Goal: Task Accomplishment & Management: Complete application form

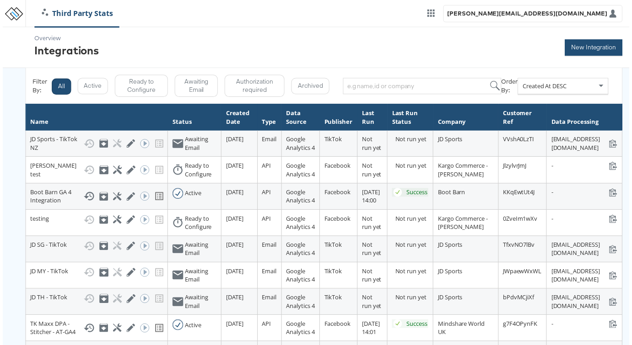
click at [581, 50] on button "New Integration" at bounding box center [596, 48] width 58 height 16
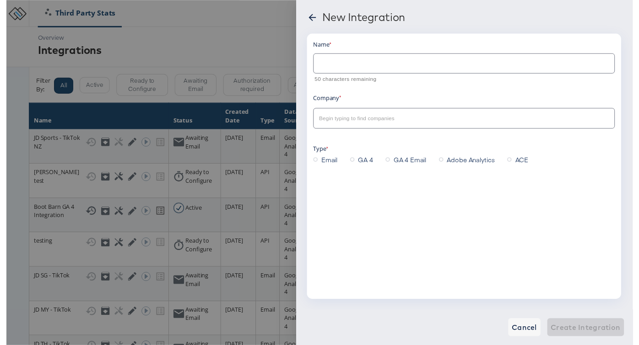
click at [446, 62] on input "text" at bounding box center [466, 61] width 306 height 20
click at [329, 166] on span "Email" at bounding box center [329, 162] width 16 height 9
click at [0, 0] on input "Email" at bounding box center [0, 0] width 0 height 0
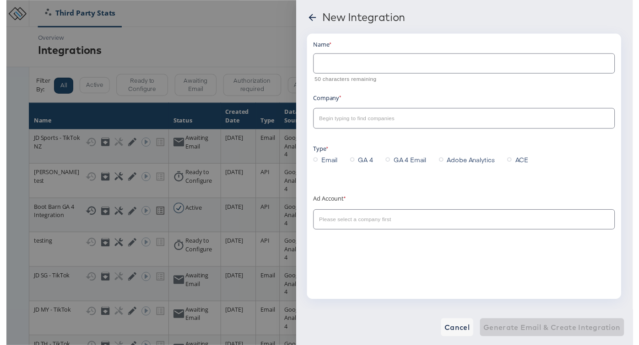
click at [363, 163] on span "GA 4" at bounding box center [366, 162] width 15 height 9
click at [0, 0] on input "GA 4" at bounding box center [0, 0] width 0 height 0
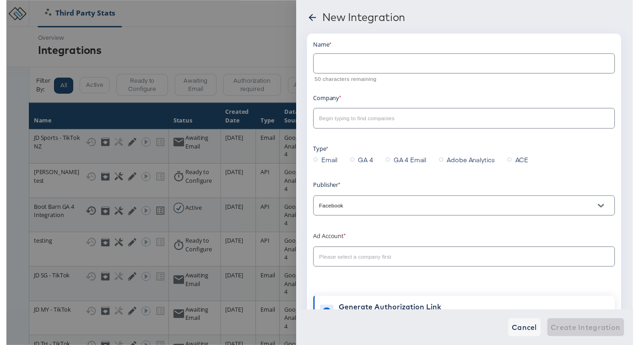
click at [360, 253] on div at bounding box center [466, 262] width 307 height 21
click at [362, 274] on div "Name 50 characters remaining Company Type Email GA 4 GA 4 Email Adobe Analytics…" at bounding box center [466, 187] width 307 height 293
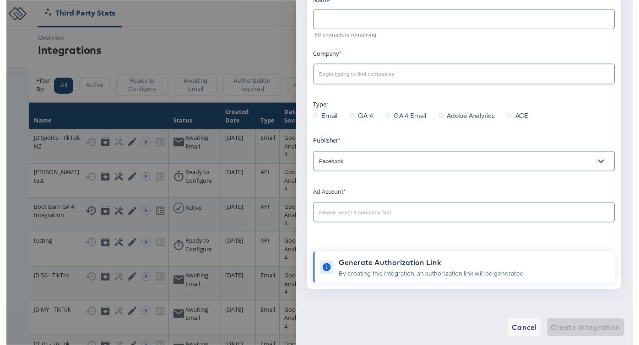
click at [373, 212] on input "text" at bounding box center [459, 217] width 285 height 11
type input "h"
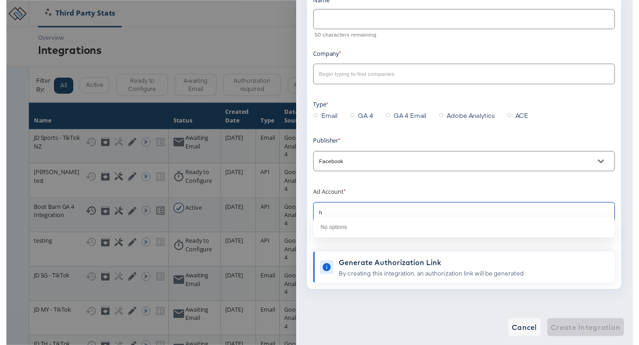
click at [373, 212] on input "h" at bounding box center [459, 217] width 285 height 11
type input "b"
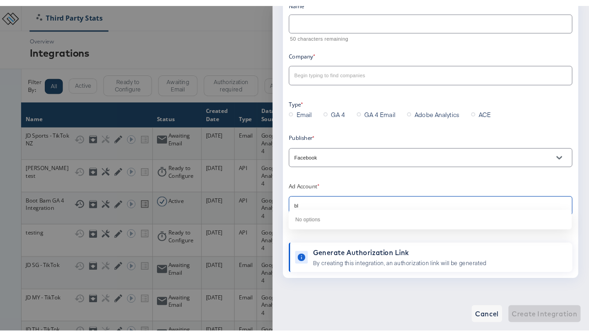
scroll to position [31, 0]
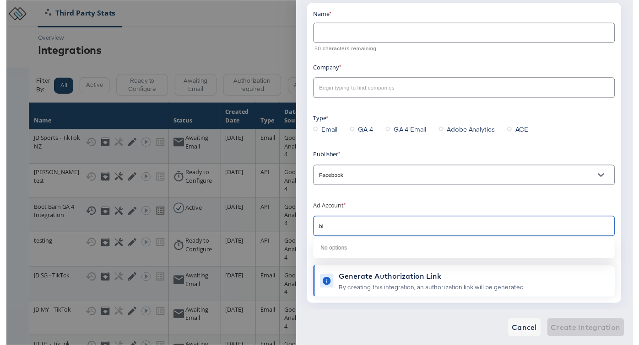
type input "bl"
click at [376, 91] on input "text" at bounding box center [459, 90] width 285 height 11
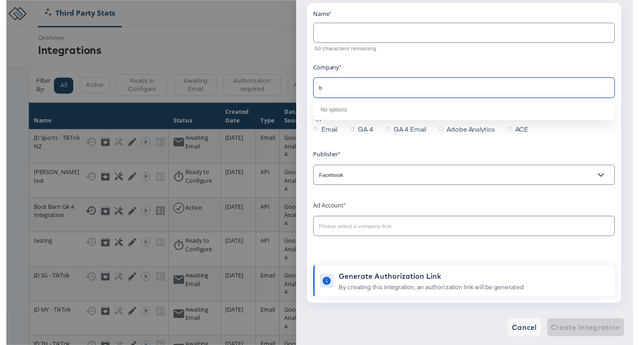
type input "b"
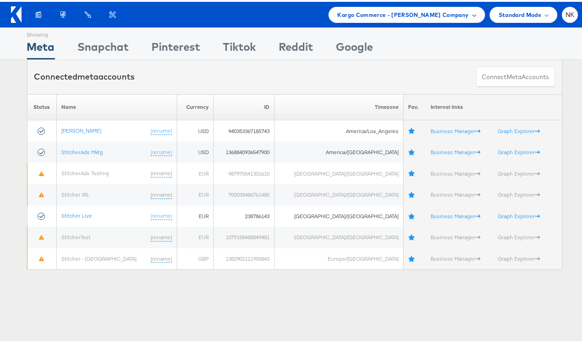
click at [440, 9] on span "Kargo Commerce - [PERSON_NAME] Company" at bounding box center [403, 13] width 131 height 10
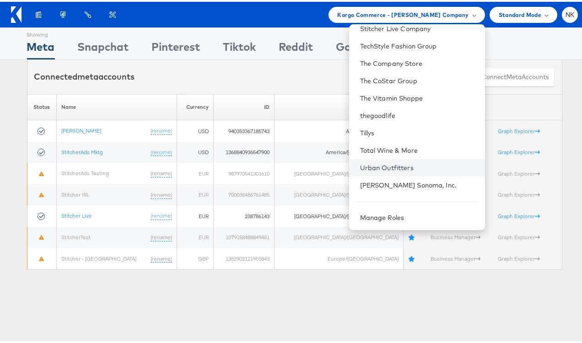
scroll to position [741, 0]
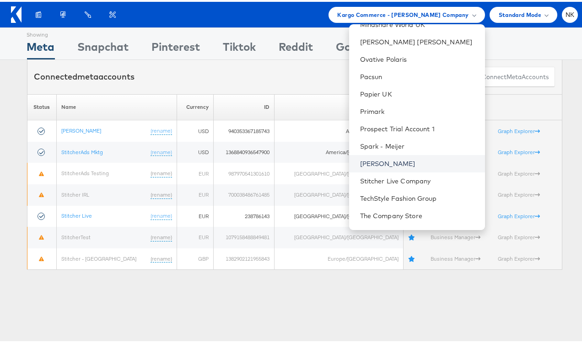
click at [392, 164] on link "Steve Madden" at bounding box center [419, 161] width 118 height 9
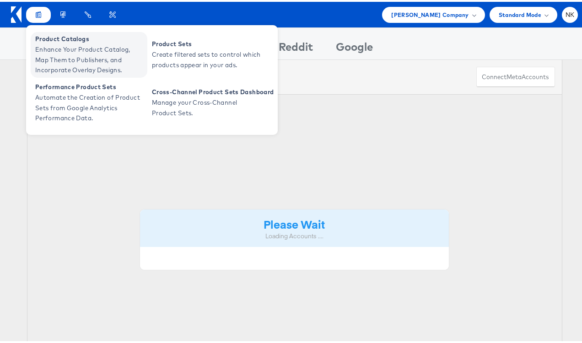
click at [51, 39] on span "Product Catalogs" at bounding box center [90, 37] width 110 height 11
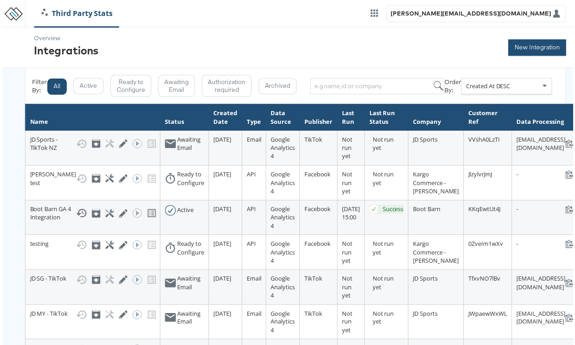
click at [522, 48] on button "New Integration" at bounding box center [539, 48] width 58 height 16
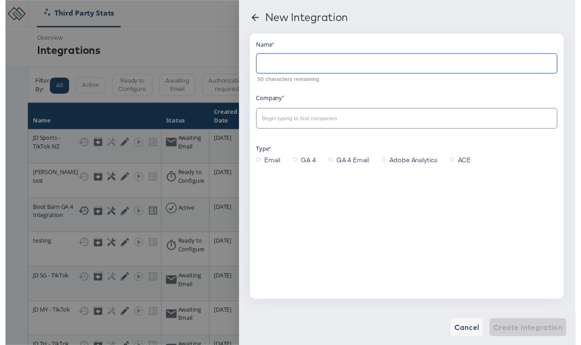
click at [511, 55] on input "text" at bounding box center [409, 61] width 306 height 20
type input "Test_VB"
click at [444, 120] on input "text" at bounding box center [402, 121] width 285 height 11
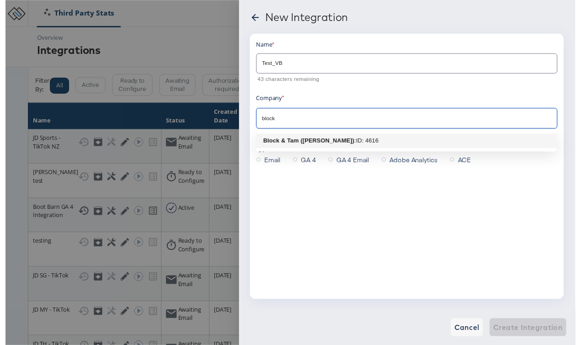
click at [435, 140] on li "Block & Tam (Veronica Beard) : ID: 4616" at bounding box center [409, 143] width 307 height 15
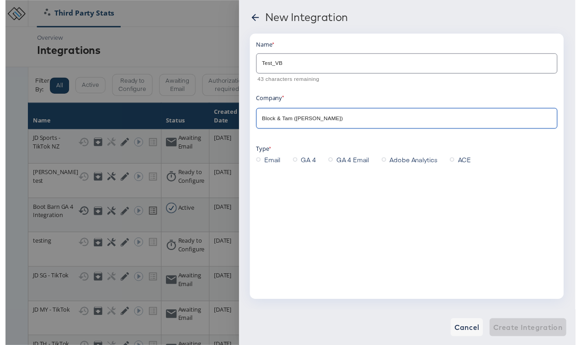
type input "Block & Tam (Veronica Beard)"
click at [349, 142] on div "Name Test_VB 43 characters remaining Company Block & Tam (Veronica Beard) Type …" at bounding box center [409, 105] width 307 height 129
click at [312, 164] on span "GA 4" at bounding box center [308, 162] width 15 height 9
click at [0, 0] on input "GA 4" at bounding box center [0, 0] width 0 height 0
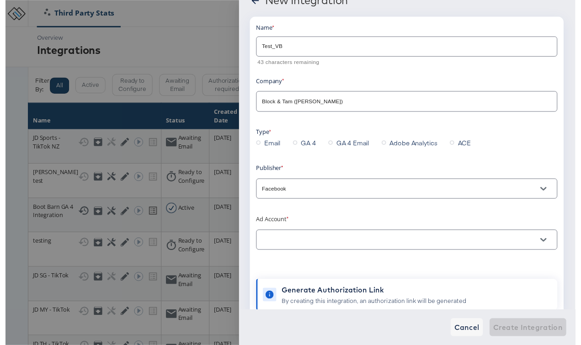
scroll to position [29, 0]
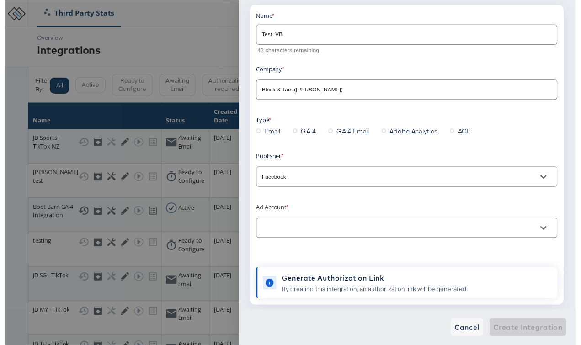
click at [312, 239] on div at bounding box center [409, 232] width 307 height 21
click at [548, 234] on icon "Open" at bounding box center [549, 233] width 6 height 4
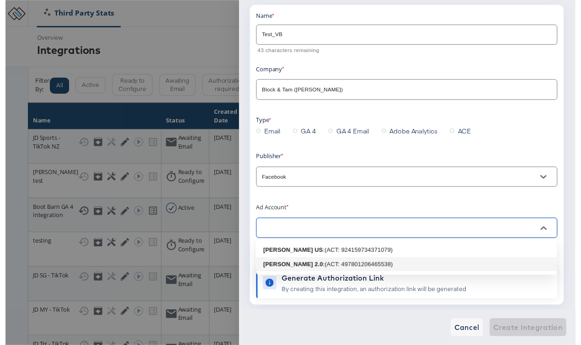
click at [365, 272] on div ": (ACT: 497801206465538)" at bounding box center [359, 269] width 71 height 9
type input "Veronica Beard 2.0: (ACT: 497801206465538)"
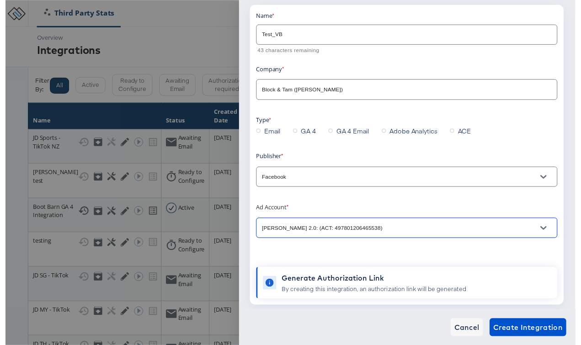
click at [355, 205] on div "Name Test_VB 43 characters remaining Company Block & Tam (Veronica Beard) Type …" at bounding box center [409, 157] width 307 height 293
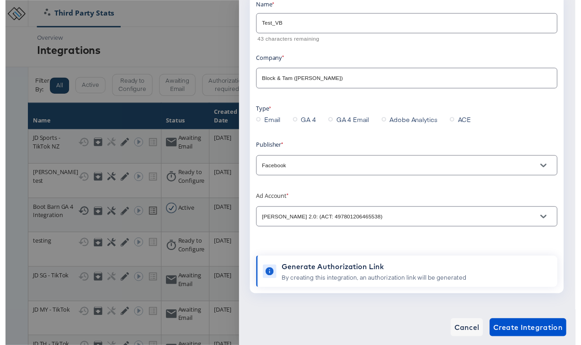
scroll to position [52, 0]
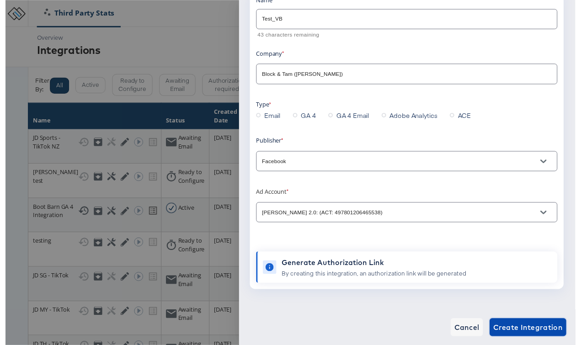
click at [514, 328] on span "Create Integration" at bounding box center [533, 334] width 71 height 13
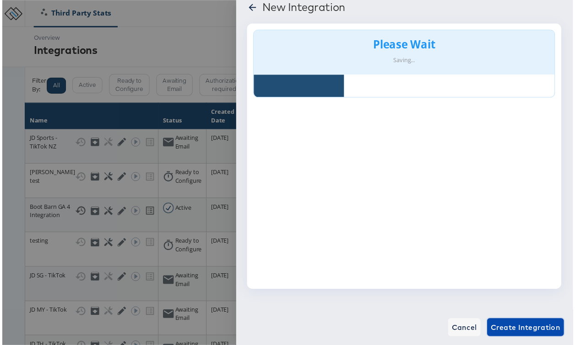
scroll to position [11, 0]
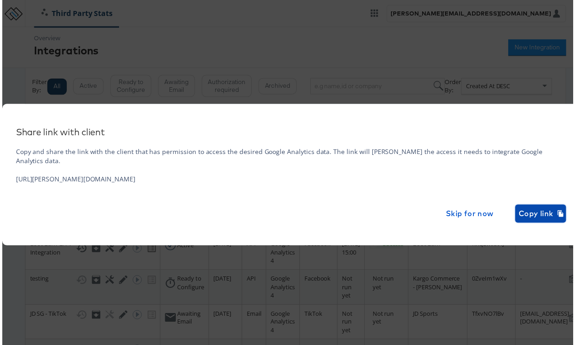
click at [520, 210] on span "Copy link" at bounding box center [542, 215] width 44 height 13
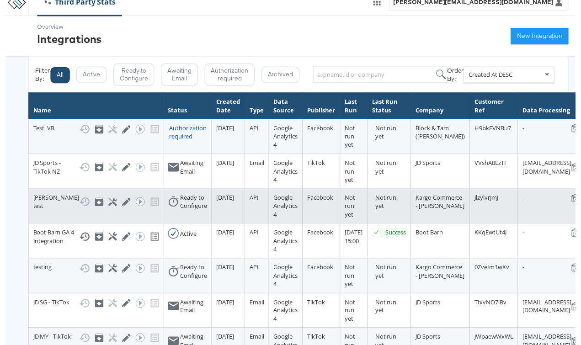
scroll to position [17, 0]
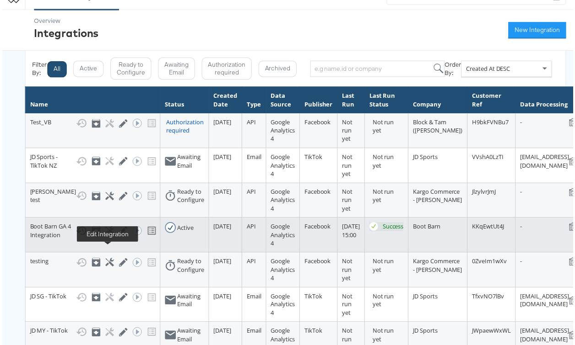
click at [118, 237] on icon at bounding box center [122, 232] width 9 height 9
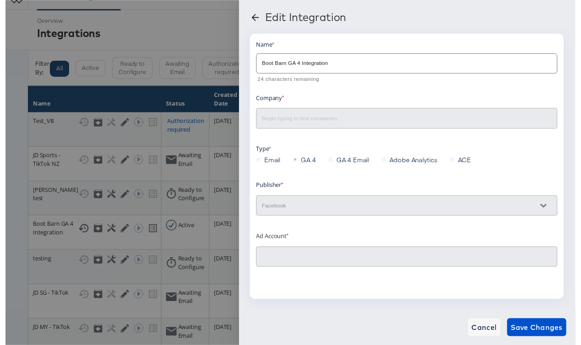
type input "Boot Barn Primary: (ACT: 68627388)"
type input "Boot Barn"
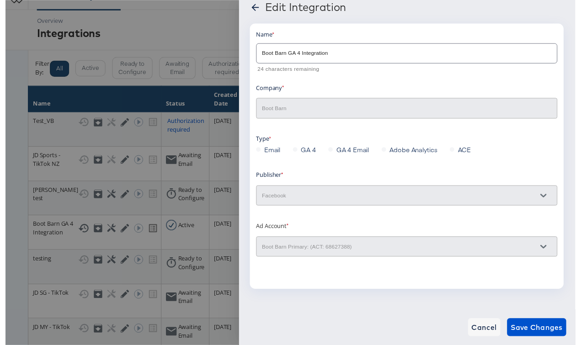
click at [257, 7] on icon at bounding box center [254, 7] width 11 height 11
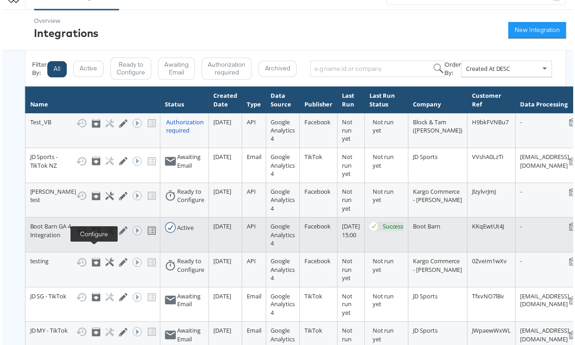
click at [104, 237] on icon at bounding box center [108, 232] width 9 height 9
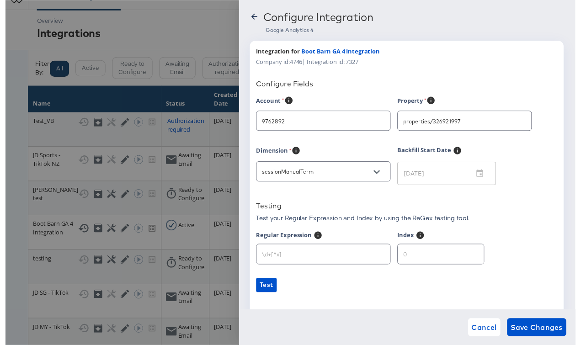
type input "Boot Barn"
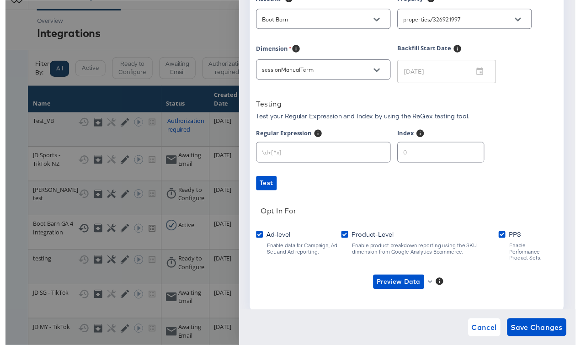
scroll to position [98, 0]
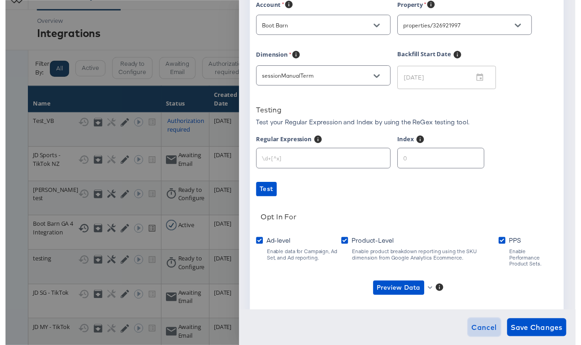
click at [478, 328] on span "Cancel" at bounding box center [489, 334] width 26 height 13
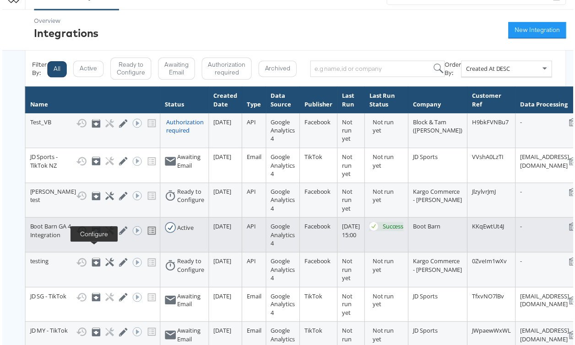
click at [104, 237] on icon at bounding box center [108, 232] width 9 height 9
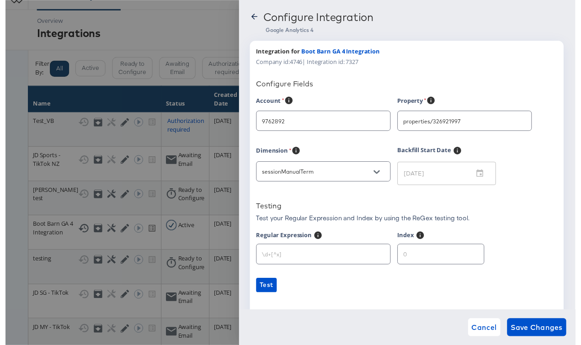
type input "Boot Barn"
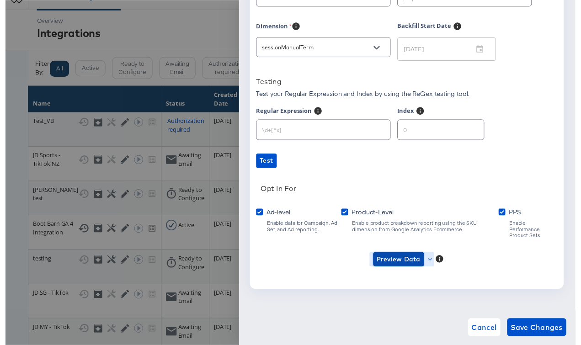
click at [418, 259] on span "Preview Data" at bounding box center [401, 264] width 45 height 11
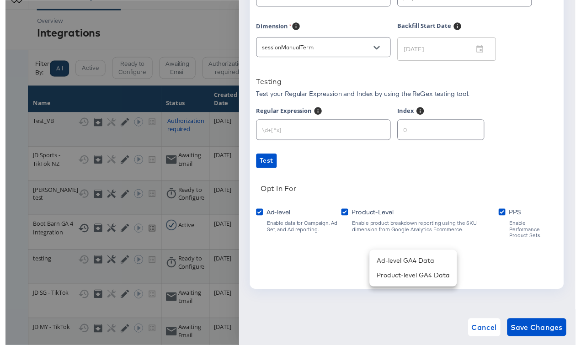
scroll to position [120, 0]
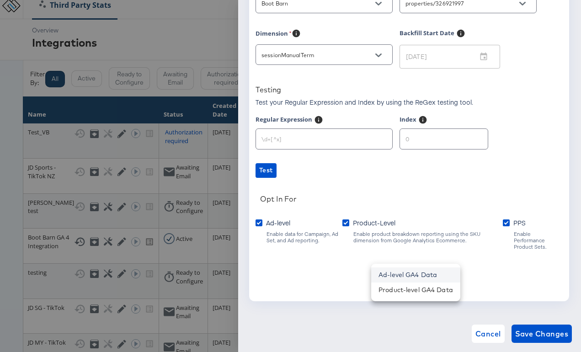
click at [419, 279] on li "Ad-level GA4 Data" at bounding box center [415, 275] width 89 height 15
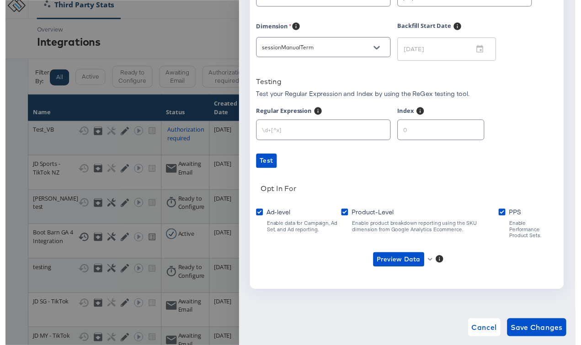
scroll to position [116, 0]
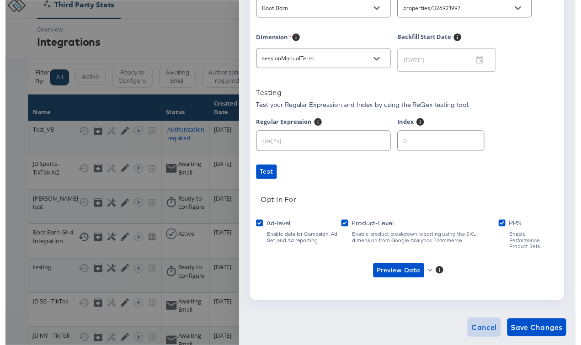
click at [492, 325] on button "Cancel" at bounding box center [488, 334] width 33 height 18
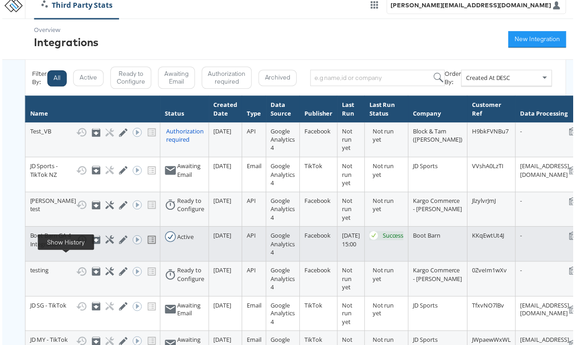
click at [74, 247] on icon at bounding box center [79, 241] width 11 height 11
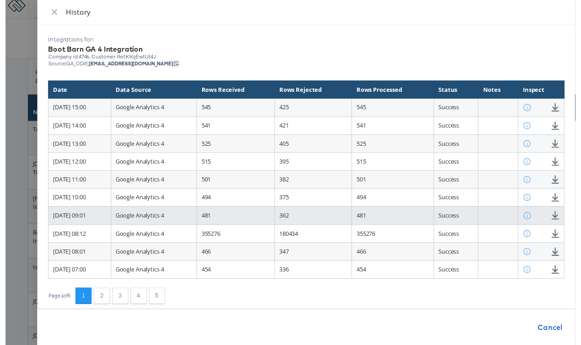
scroll to position [5, 0]
